Goal: Information Seeking & Learning: Check status

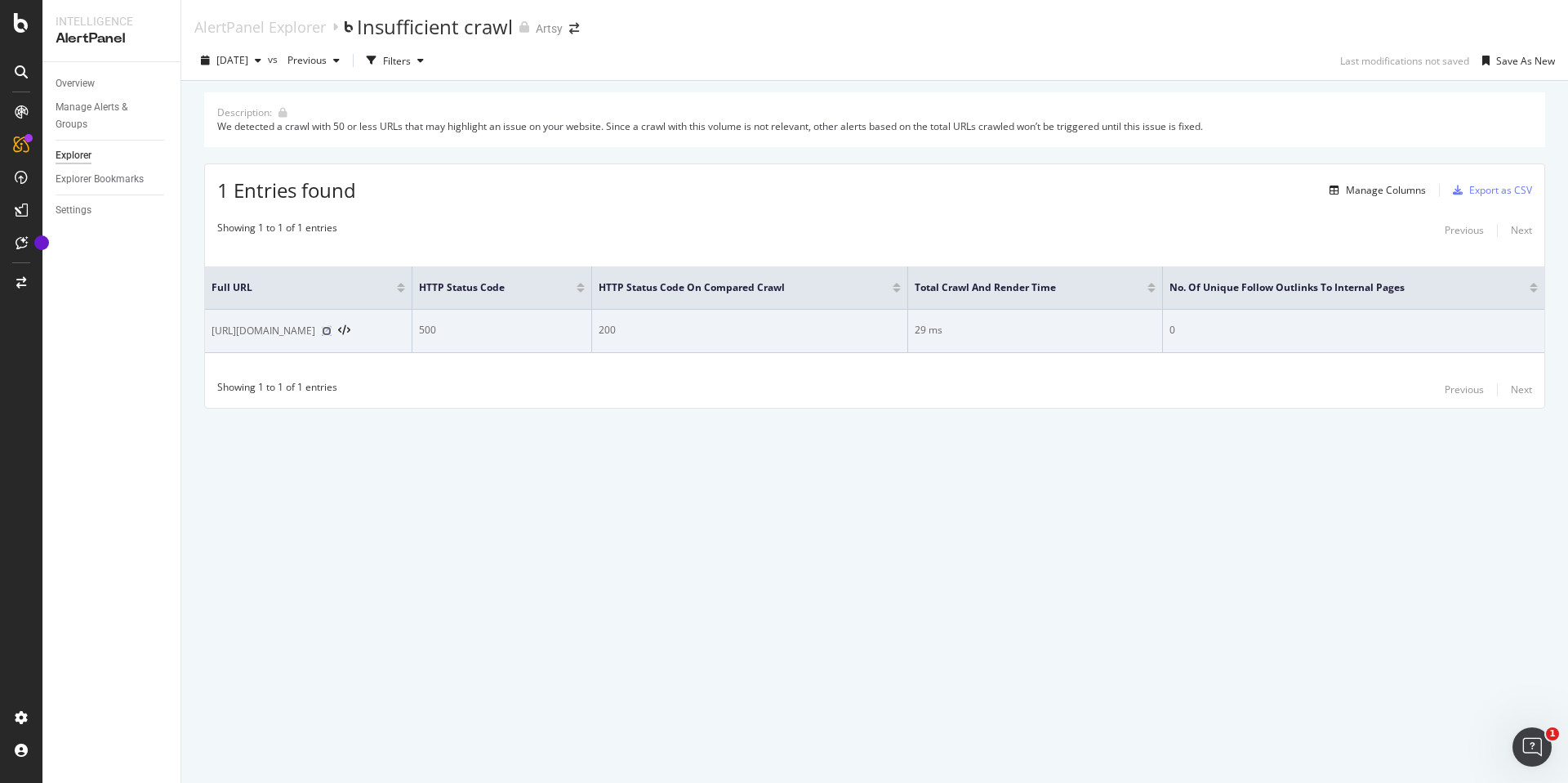
click at [322, 330] on icon at bounding box center [326, 330] width 10 height 10
click at [428, 331] on div "500" at bounding box center [502, 330] width 166 height 14
